Goal: Transaction & Acquisition: Purchase product/service

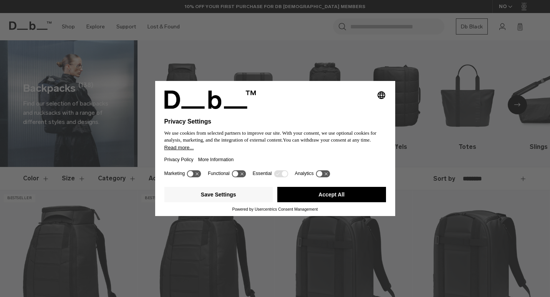
click at [344, 195] on button "Accept All" at bounding box center [331, 194] width 109 height 15
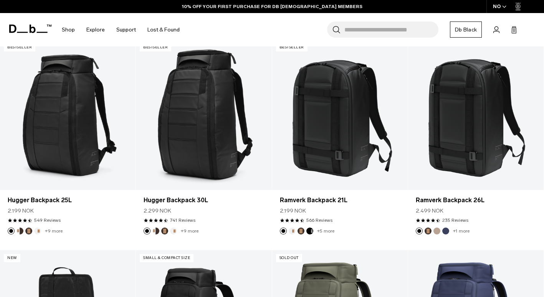
scroll to position [150, 0]
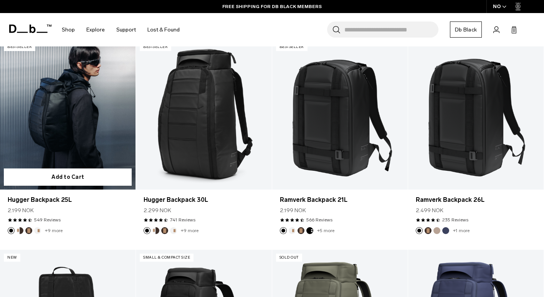
click at [95, 152] on link "Hugger Backpack 25L" at bounding box center [68, 114] width 136 height 151
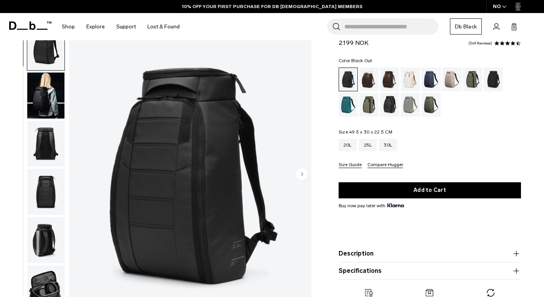
scroll to position [27, 0]
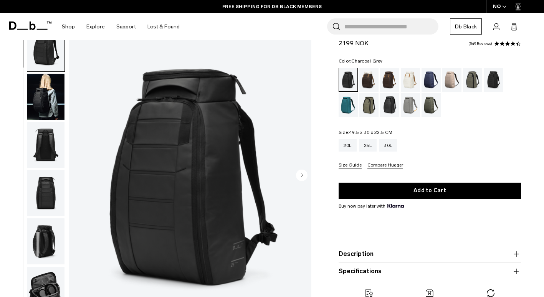
click at [494, 83] on div "Charcoal Grey" at bounding box center [494, 80] width 20 height 24
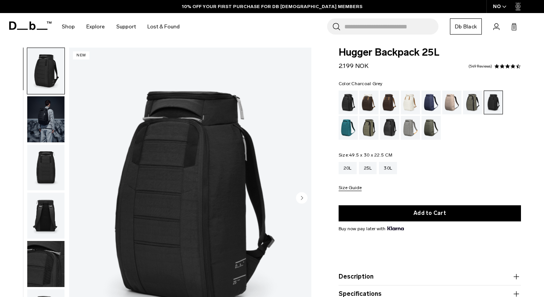
scroll to position [4, 0]
click at [305, 202] on circle "Next slide" at bounding box center [302, 198] width 12 height 12
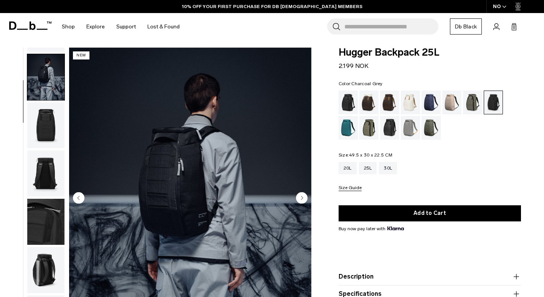
scroll to position [48, 0]
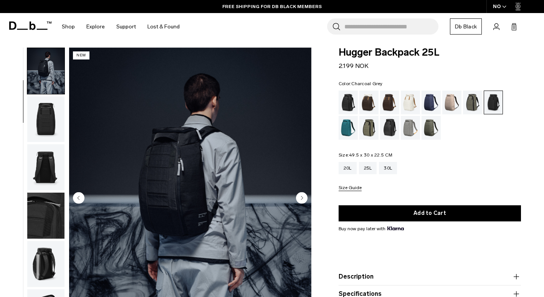
click at [306, 200] on circle "Next slide" at bounding box center [302, 198] width 12 height 12
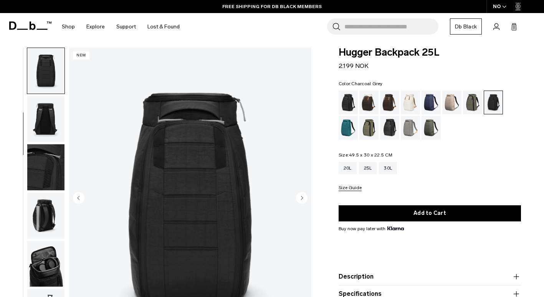
click at [306, 200] on circle "Next slide" at bounding box center [302, 198] width 12 height 12
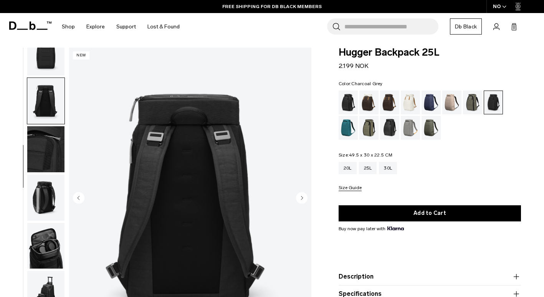
scroll to position [131, 0]
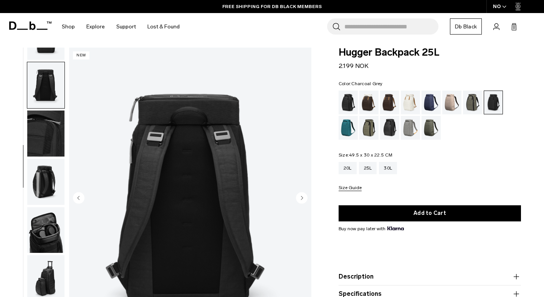
click at [306, 200] on circle "Next slide" at bounding box center [302, 198] width 12 height 12
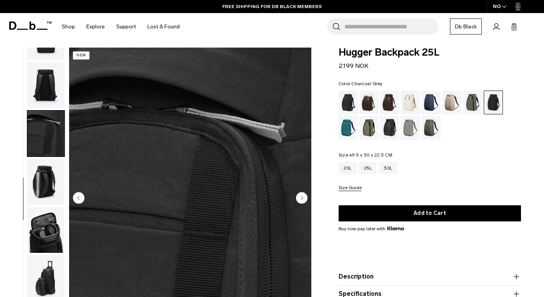
click at [306, 200] on circle "Next slide" at bounding box center [302, 198] width 12 height 12
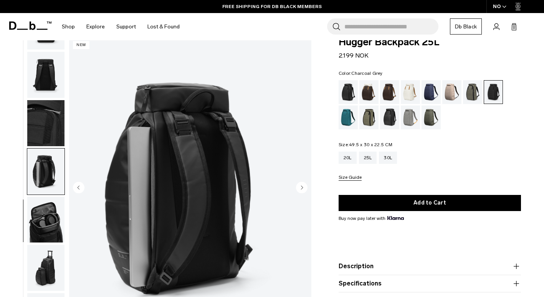
scroll to position [16, 0]
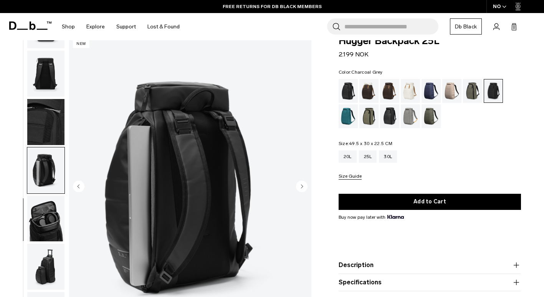
click at [302, 189] on circle "Next slide" at bounding box center [302, 187] width 12 height 12
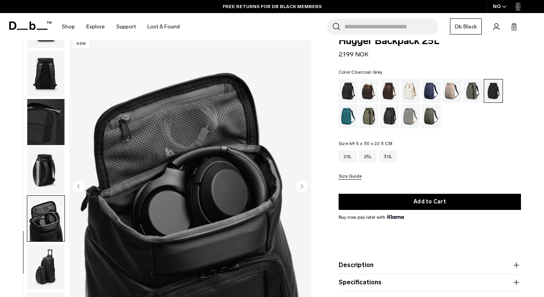
click at [300, 187] on circle "Next slide" at bounding box center [302, 187] width 12 height 12
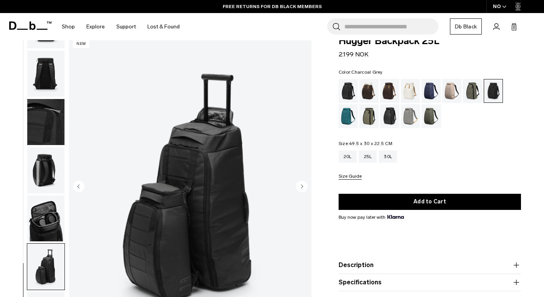
click at [300, 187] on circle "Next slide" at bounding box center [302, 187] width 12 height 12
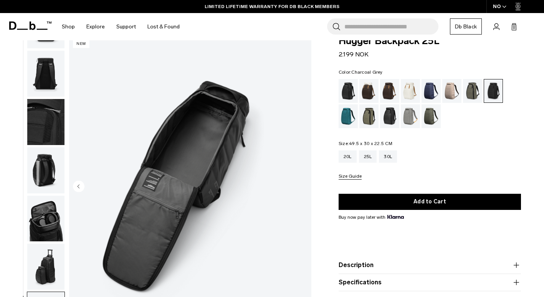
click at [28, 24] on icon at bounding box center [30, 26] width 42 height 8
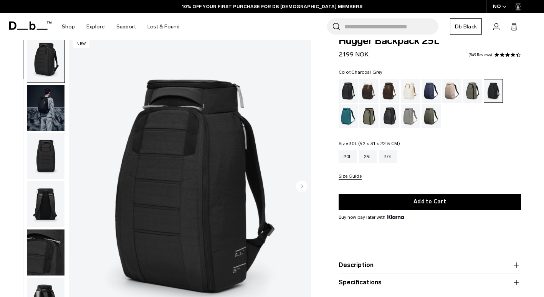
click at [389, 159] on div "30L" at bounding box center [388, 157] width 18 height 12
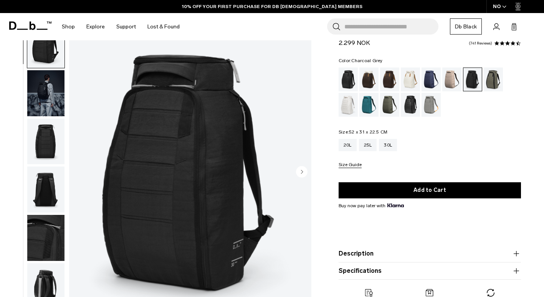
scroll to position [31, 0]
click at [370, 141] on div "25L" at bounding box center [368, 145] width 18 height 12
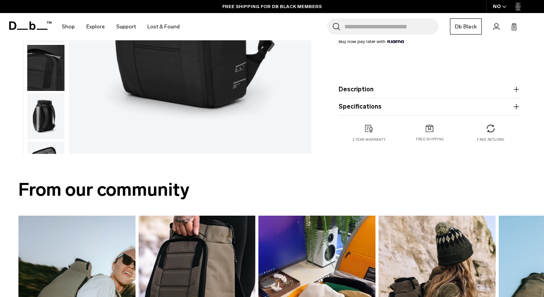
scroll to position [200, 0]
